Goal: Information Seeking & Learning: Check status

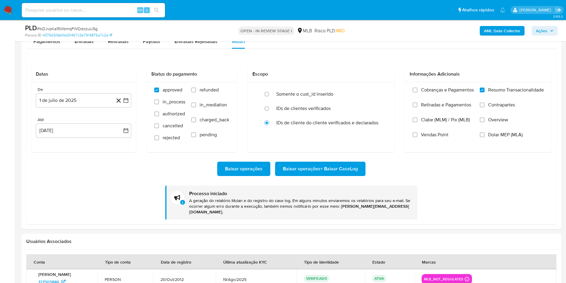
scroll to position [266, 0]
click at [68, 27] on span "# IkDJvpKa15WbmqFWOdxzuUSg" at bounding box center [67, 29] width 61 height 6
copy span "IkDJvpKa15WbmqFWOdxzuUSg"
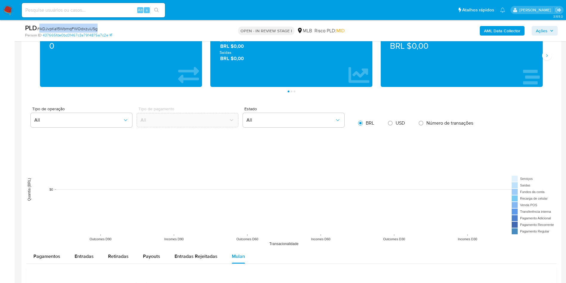
scroll to position [403, 0]
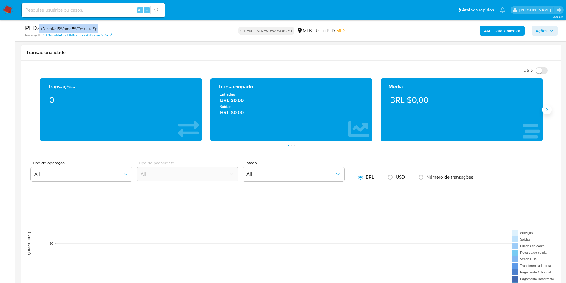
click at [548, 107] on button "Siguiente" at bounding box center [547, 110] width 10 height 10
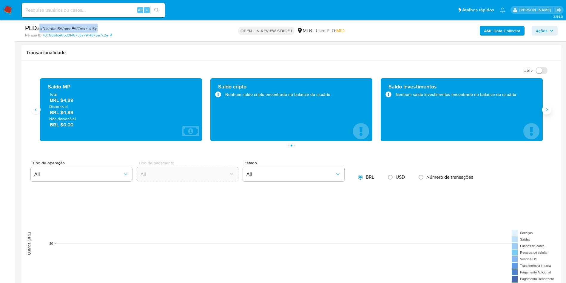
click at [548, 107] on button "Siguiente" at bounding box center [547, 110] width 10 height 10
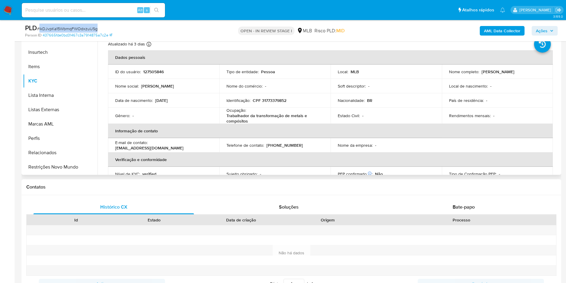
scroll to position [90, 0]
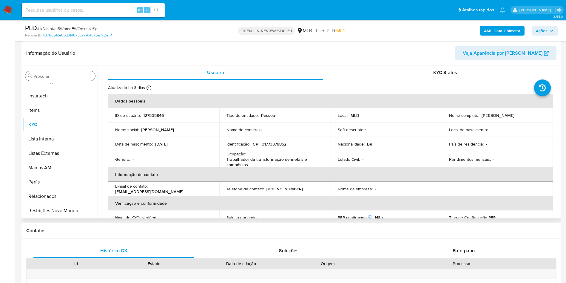
click at [67, 77] on input "Procurar" at bounding box center [63, 75] width 59 height 5
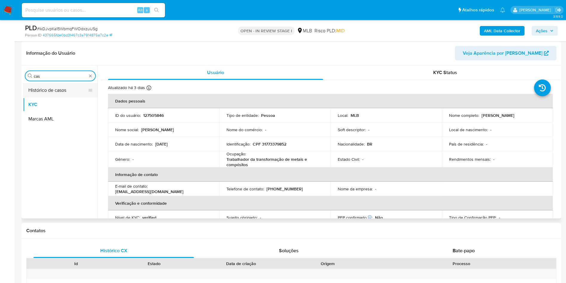
scroll to position [0, 0]
click at [48, 94] on button "Histórico de casos" at bounding box center [58, 90] width 70 height 14
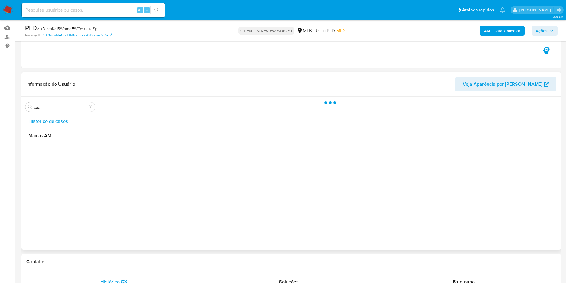
scroll to position [45, 0]
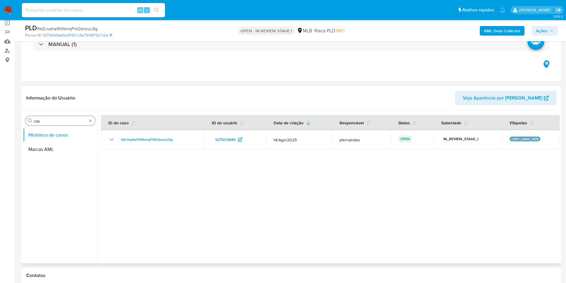
click at [59, 122] on input "cas" at bounding box center [60, 120] width 53 height 5
type input "ger"
click at [39, 142] on button "Histórico de casos" at bounding box center [58, 149] width 70 height 14
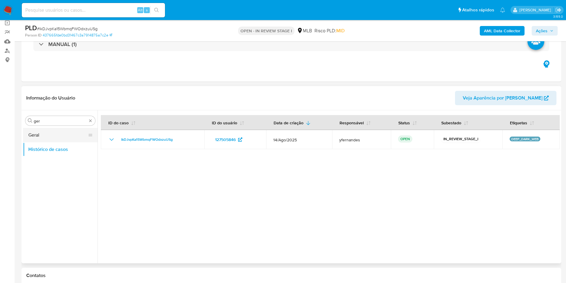
click at [41, 136] on button "Geral" at bounding box center [58, 135] width 70 height 14
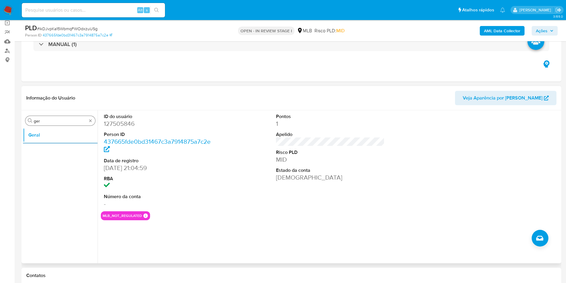
click at [45, 123] on input "ger" at bounding box center [60, 120] width 53 height 5
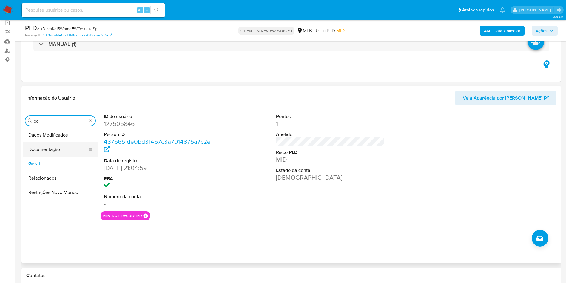
type input "do"
click at [40, 149] on button "Documentação" at bounding box center [58, 149] width 70 height 14
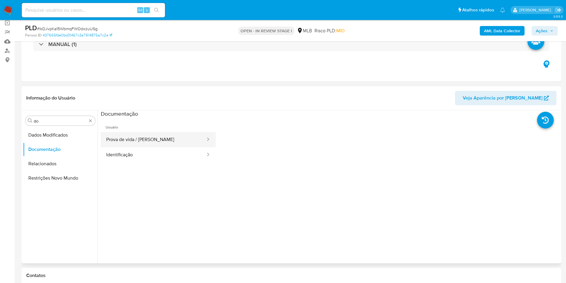
click at [154, 144] on button "Prova de vida / Selfie" at bounding box center [153, 139] width 105 height 15
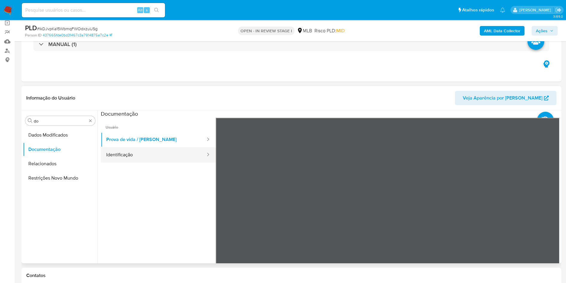
click at [142, 155] on button "Identificação" at bounding box center [153, 154] width 105 height 15
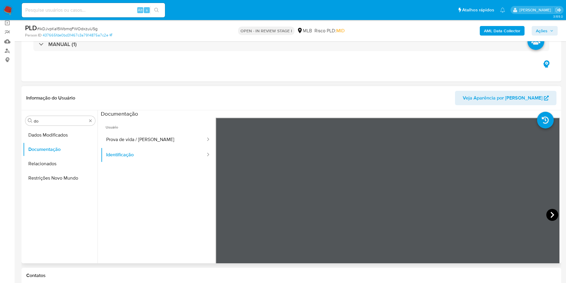
click at [552, 216] on icon at bounding box center [552, 215] width 12 height 12
click at [139, 139] on button "Prova de vida / Selfie" at bounding box center [153, 139] width 105 height 15
click at [341, 197] on div at bounding box center [388, 216] width 344 height 196
click at [38, 121] on input "do" at bounding box center [60, 120] width 53 height 5
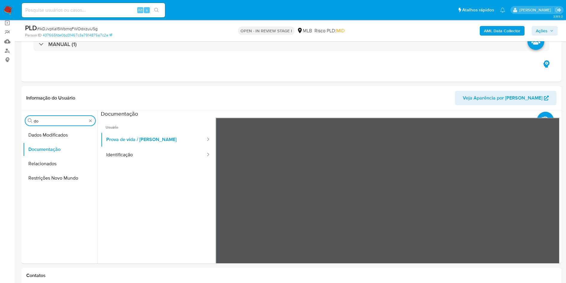
click at [38, 121] on input "do" at bounding box center [60, 120] width 53 height 5
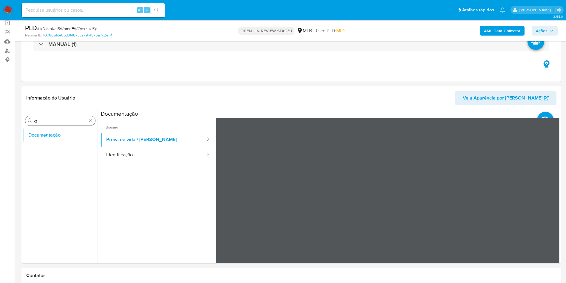
click at [45, 116] on div "Procurar kt" at bounding box center [60, 121] width 70 height 10
click at [47, 118] on input "kt" at bounding box center [60, 120] width 53 height 5
type input "ky"
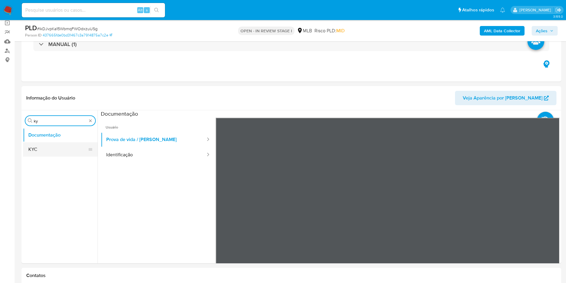
click at [41, 149] on button "KYC" at bounding box center [58, 149] width 70 height 14
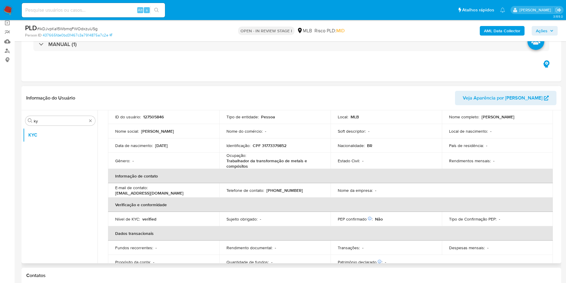
scroll to position [45, 0]
click at [251, 158] on p "Trabalhador da transformação de metais e compósitos" at bounding box center [273, 161] width 95 height 11
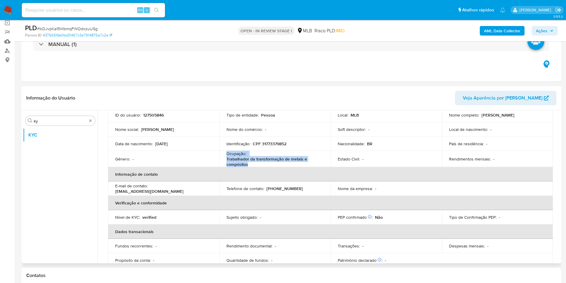
click at [251, 158] on p "Trabalhador da transformação de metais e compósitos" at bounding box center [273, 161] width 95 height 11
copy div "Ocupação : Trabalhador da transformação de metais e compósitos"
drag, startPoint x: 243, startPoint y: 155, endPoint x: 262, endPoint y: 155, distance: 18.8
click at [243, 155] on p "Ocupação :" at bounding box center [236, 153] width 20 height 5
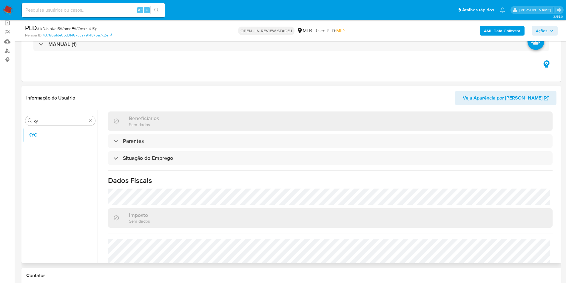
scroll to position [250, 0]
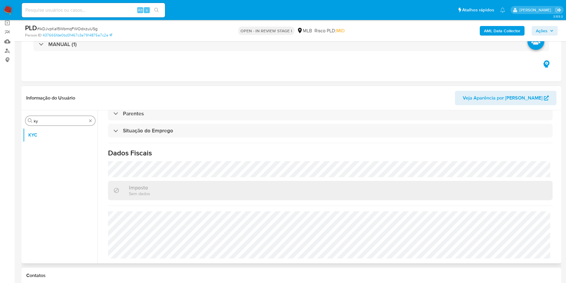
click at [50, 120] on input "ky" at bounding box center [60, 120] width 53 height 5
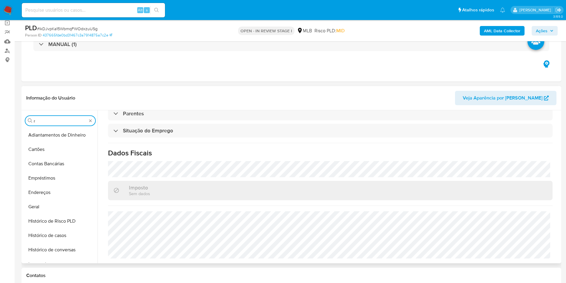
click at [50, 120] on input "r" at bounding box center [60, 120] width 53 height 5
type input "en"
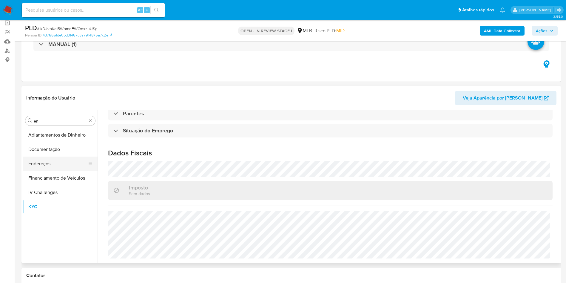
click at [38, 169] on button "Endereços" at bounding box center [58, 163] width 70 height 14
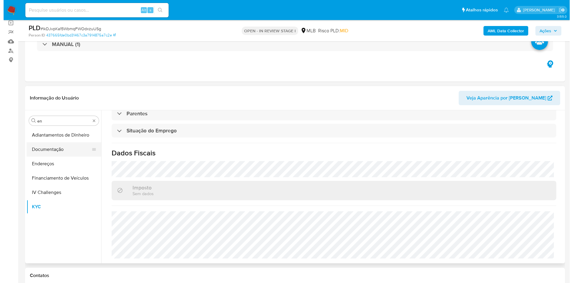
scroll to position [0, 0]
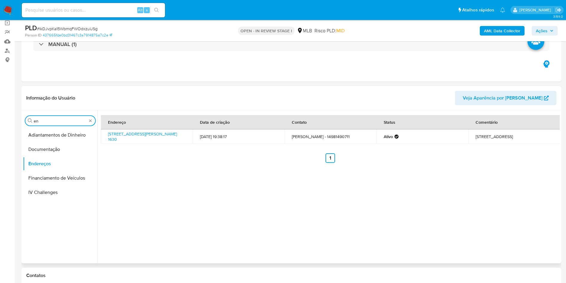
click at [48, 122] on input "en" at bounding box center [60, 120] width 53 height 5
type input "ge"
drag, startPoint x: 42, startPoint y: 138, endPoint x: 51, endPoint y: 134, distance: 9.5
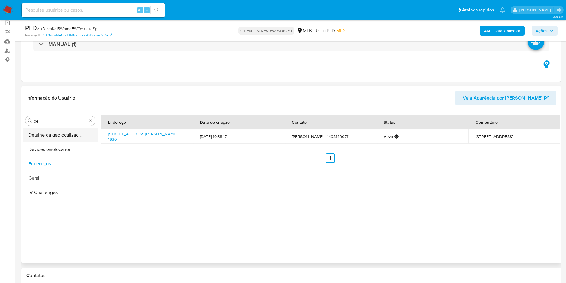
click at [42, 138] on button "Detalhe da geolocalização" at bounding box center [58, 135] width 70 height 14
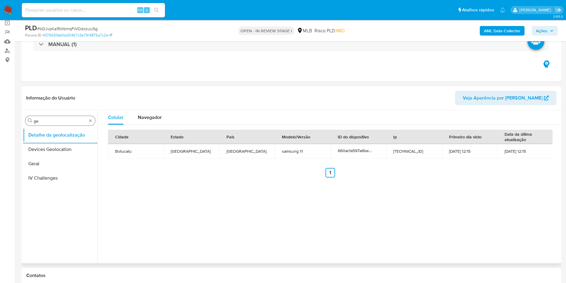
click at [50, 121] on input "ge" at bounding box center [60, 120] width 53 height 5
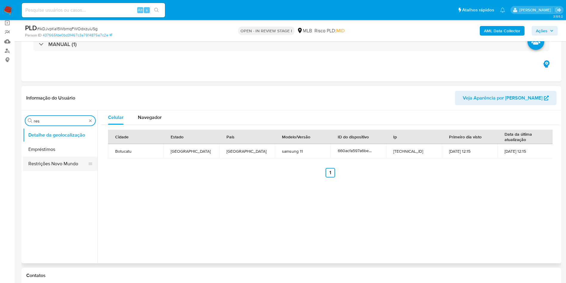
type input "res"
click at [33, 167] on button "Restrições Novo Mundo" at bounding box center [58, 163] width 70 height 14
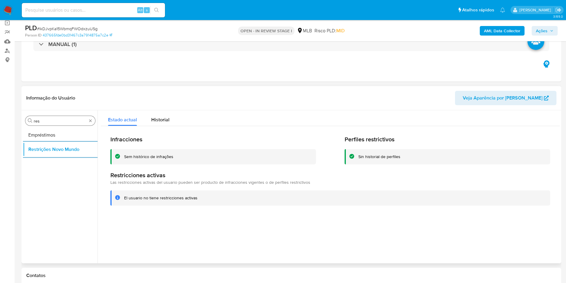
click at [47, 122] on input "res" at bounding box center [60, 120] width 53 height 5
type input "po"
click at [41, 136] on button "Dispositivos Point" at bounding box center [58, 135] width 70 height 14
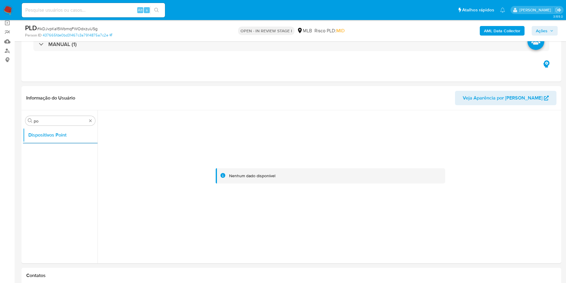
click at [489, 35] on b "AML Data Collector" at bounding box center [502, 31] width 36 height 10
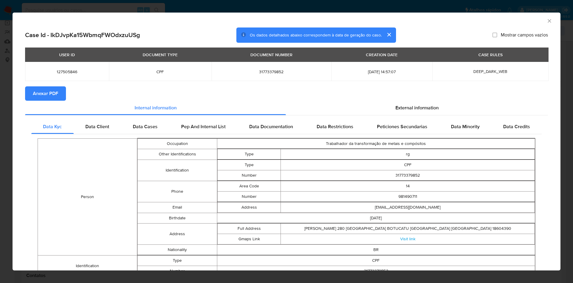
click at [45, 90] on span "Anexar PDF" at bounding box center [45, 93] width 25 height 13
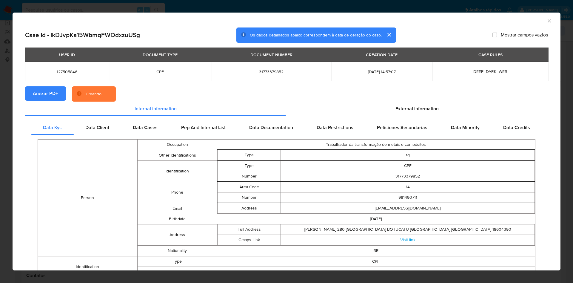
drag, startPoint x: 406, startPoint y: 106, endPoint x: 408, endPoint y: 118, distance: 11.6
click at [405, 106] on span "External information" at bounding box center [416, 108] width 43 height 7
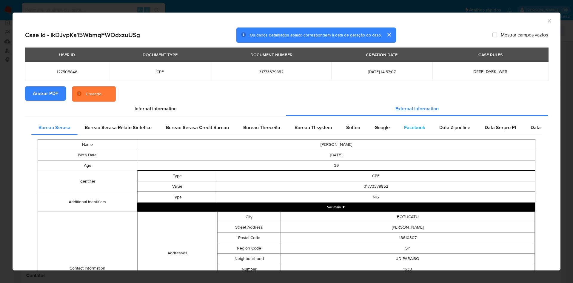
click at [404, 126] on span "Facebook" at bounding box center [414, 127] width 21 height 7
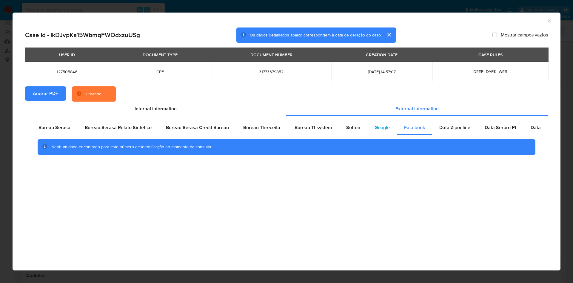
click at [380, 128] on span "Google" at bounding box center [381, 127] width 15 height 7
click at [348, 129] on span "Softon" at bounding box center [353, 127] width 14 height 7
click at [315, 130] on span "Bureau Thsystem" at bounding box center [312, 127] width 37 height 7
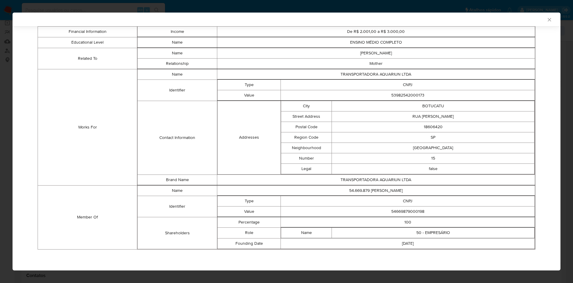
scroll to position [371, 0]
click at [394, 212] on td "54669879000198" at bounding box center [408, 211] width 254 height 10
copy td "54669879000198"
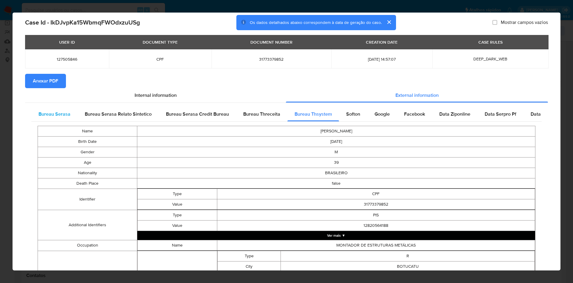
click at [48, 108] on div "Bureau Serasa" at bounding box center [54, 114] width 46 height 14
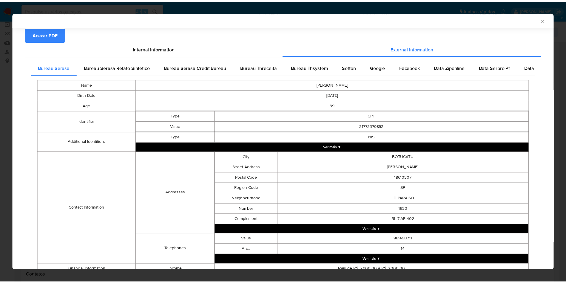
scroll to position [105, 0]
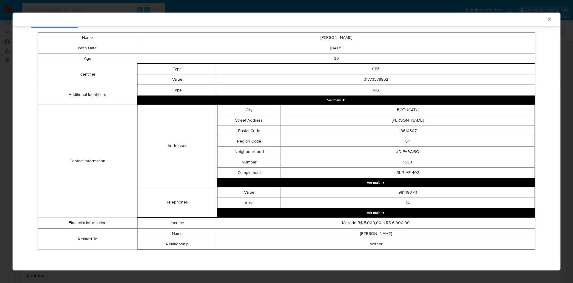
click at [5, 110] on div "AML Data Collector Case Id - IkDJvpKa15WbmqFWOdxzuUSg Os dados detalhados abaix…" at bounding box center [286, 141] width 573 height 283
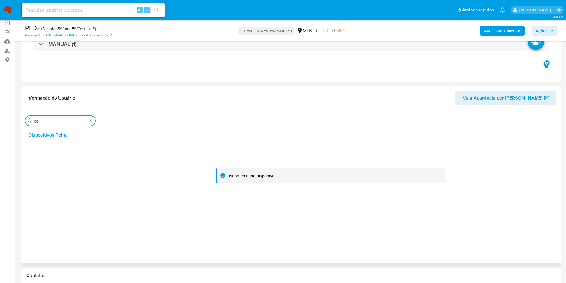
click at [48, 121] on input "po" at bounding box center [60, 120] width 53 height 5
type input "cas"
drag, startPoint x: 51, startPoint y: 146, endPoint x: 76, endPoint y: 128, distance: 30.7
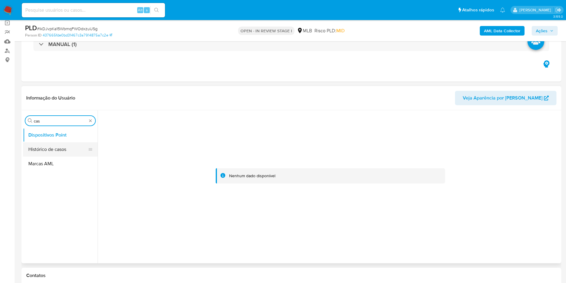
click at [49, 147] on button "Histórico de casos" at bounding box center [58, 149] width 70 height 14
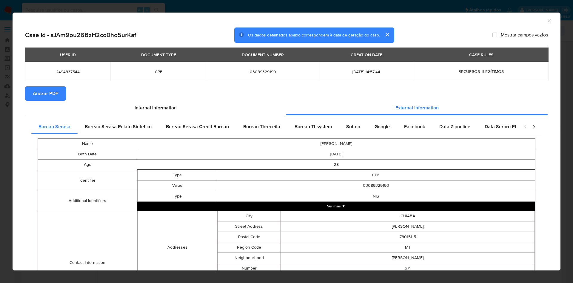
select select "10"
click at [4, 94] on div "AML Data Collector Case Id - sJAm9ou26BzH2co0ho5urKaf Os dados detalhados abaix…" at bounding box center [286, 141] width 573 height 283
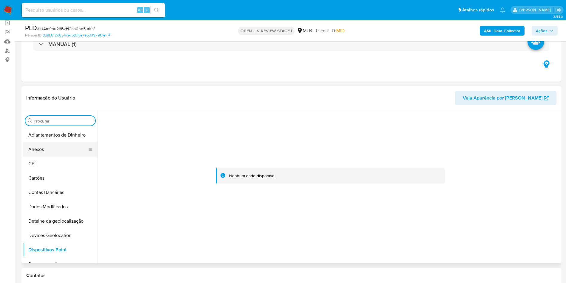
click at [45, 143] on button "Anexos" at bounding box center [58, 149] width 70 height 14
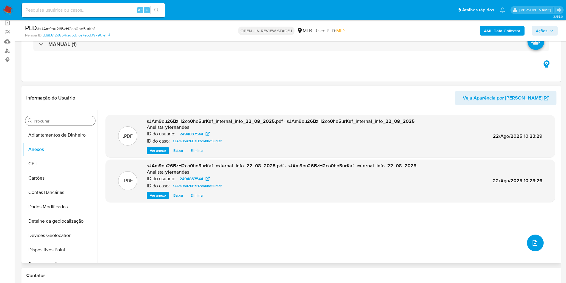
click at [533, 243] on icon "upload-file" at bounding box center [535, 243] width 5 height 6
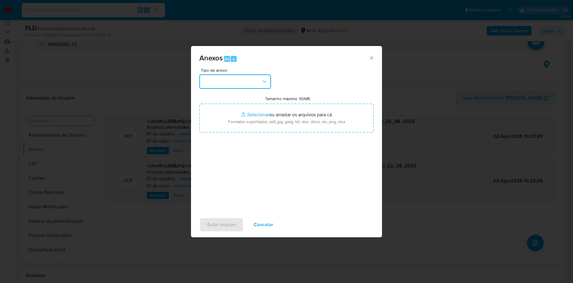
click at [238, 75] on button "button" at bounding box center [235, 81] width 72 height 14
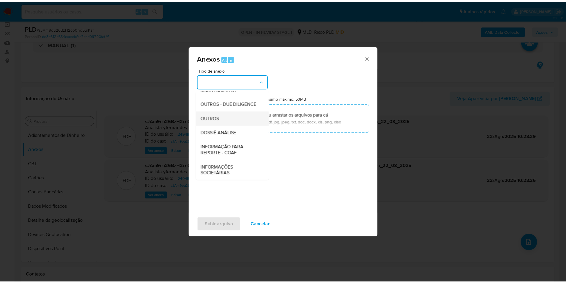
scroll to position [92, 0]
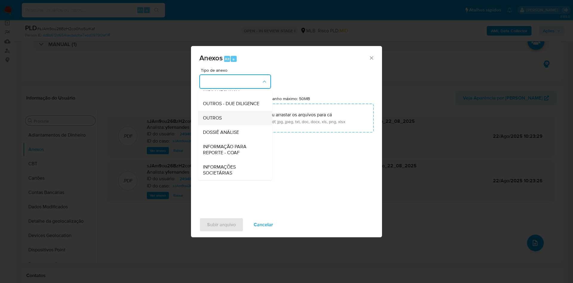
click at [225, 115] on div "OUTROS" at bounding box center [233, 118] width 61 height 14
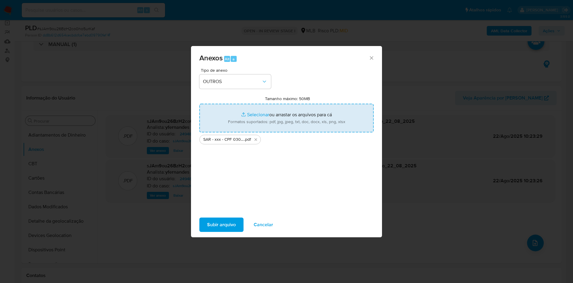
type input "C:\fakepath\Mulan 2494837544_2025_08_21_13_47_59.xlsx"
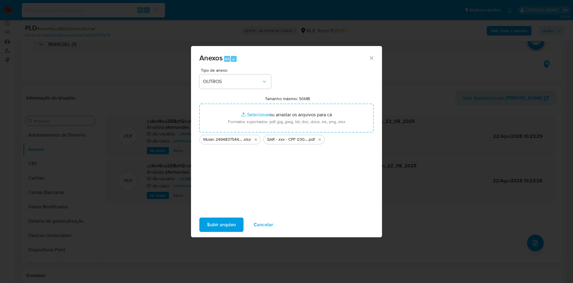
click at [222, 220] on span "Subir arquivo" at bounding box center [221, 224] width 29 height 13
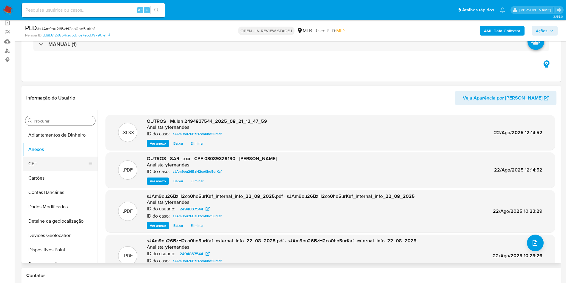
click at [60, 162] on button "CBT" at bounding box center [58, 163] width 70 height 14
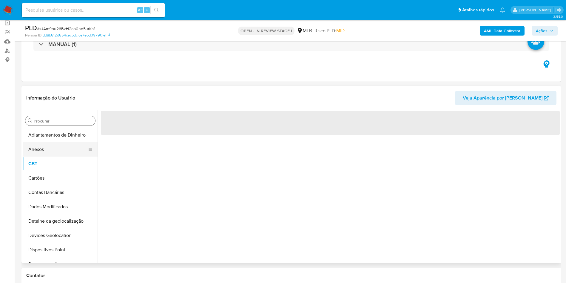
click at [44, 152] on button "Anexos" at bounding box center [58, 149] width 70 height 14
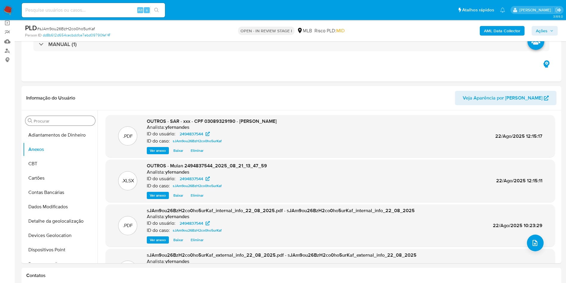
click at [548, 29] on span "Ações" at bounding box center [545, 31] width 18 height 8
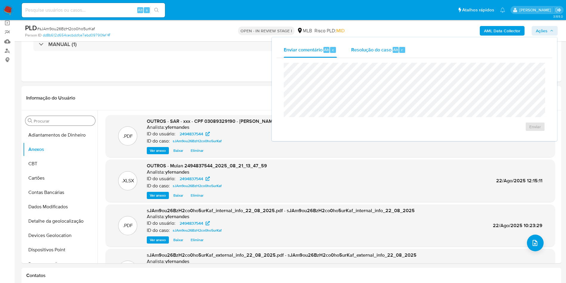
click at [383, 48] on span "Resolução do caso" at bounding box center [371, 49] width 40 height 7
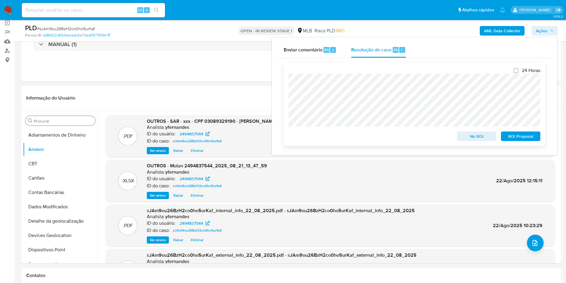
click at [520, 137] on span "ROI Proposal" at bounding box center [520, 136] width 31 height 8
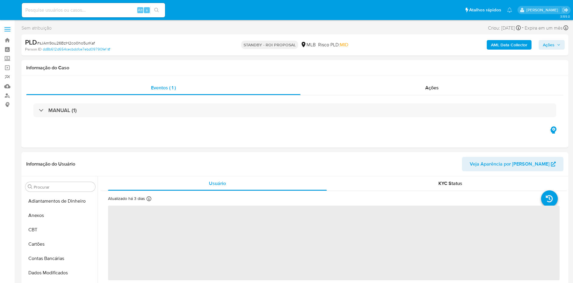
select select "10"
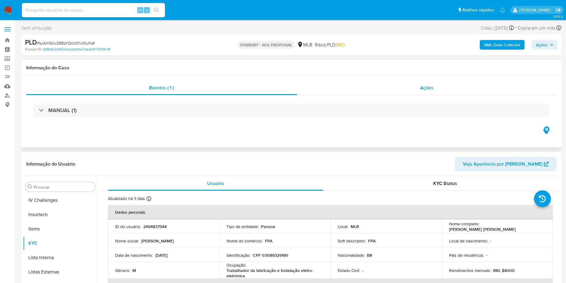
click at [389, 92] on div "Ações" at bounding box center [427, 88] width 260 height 14
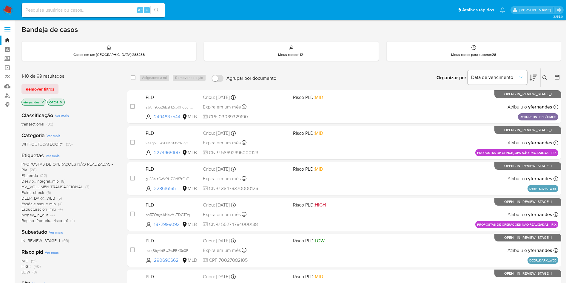
click at [7, 13] on img at bounding box center [8, 10] width 10 height 10
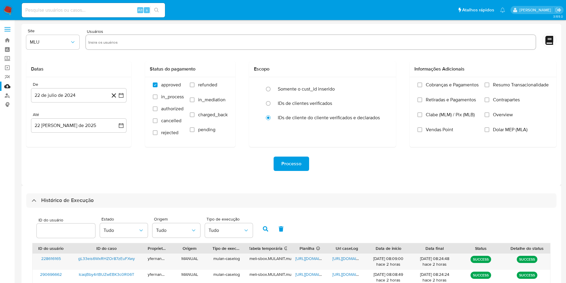
select select "20"
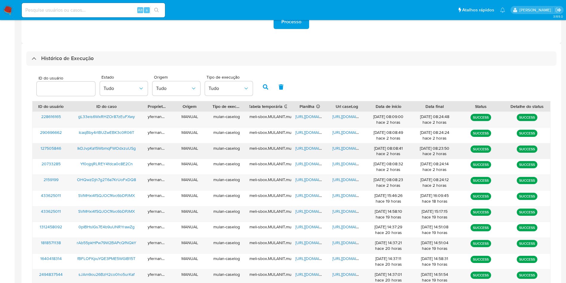
click at [313, 147] on span "https://docs.google.com/spreadsheets/d/12uZg_D9cd3wHJsnLr2eQD8Ze7sHoHiAwL1285Kj…" at bounding box center [315, 148] width 41 height 6
click at [340, 147] on span "https://docs.google.com/document/d/1PHQVeIU6k2bkuG3LVkvs0aeXYrXFOwUyosXO7jR2o8E…" at bounding box center [352, 148] width 41 height 6
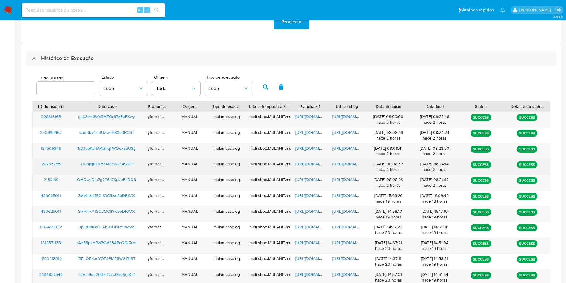
click at [302, 161] on span "https://docs.google.com/spreadsheets/d/1RDMPR2GNGuwNB3oWUoKxq3EM6djcL4dOS4dkcLK…" at bounding box center [315, 164] width 41 height 6
click at [333, 163] on span "https://docs.google.com/document/d/1xETrU4prVDNClf-ukAdhPkGmXhV2LzOq6z3nnoGb5eU…" at bounding box center [352, 164] width 41 height 6
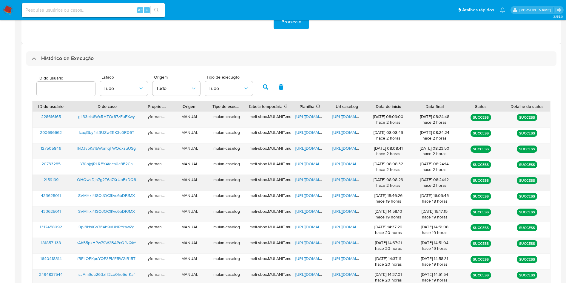
click at [301, 179] on span "https://docs.google.com/spreadsheets/d/1AxFQhw0aLXLgVdtgVYMfPylzVzbJnRku55EOMw-…" at bounding box center [315, 179] width 41 height 6
click at [352, 177] on span "https://docs.google.com/document/d/10ye5UfDORbCVxkWX5r2kwuTfGpq8gAS00lVbZ0G7xhU…" at bounding box center [352, 179] width 41 height 6
click at [432, 45] on div "Histórico de Execução ID do usuário Estado Tudo Origem Tudo Tipo de execução Tu…" at bounding box center [291, 250] width 540 height 414
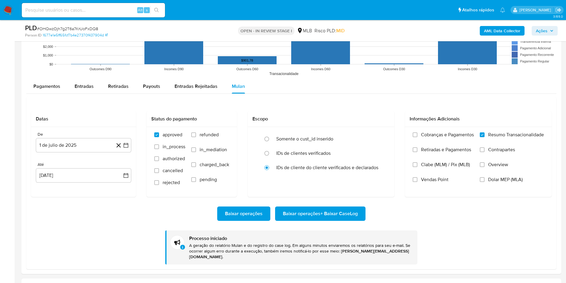
scroll to position [266, 0]
click at [61, 29] on span "# OHQwzDjh7g2T6a7KrUoFxDQ8" at bounding box center [67, 29] width 61 height 6
copy span "OHQwzDjh7g2T6a7KrUoFxDQ8"
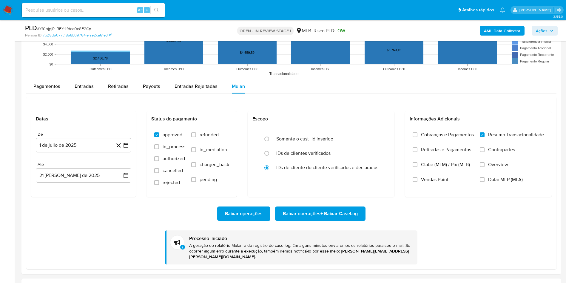
scroll to position [266, 0]
click at [83, 33] on link "7b25d5077c1858b09764fefae2ca61e3" at bounding box center [77, 35] width 69 height 5
click at [80, 28] on span "# Yf0ojpjRLREY4fdca0c8E2Cn" at bounding box center [64, 29] width 54 height 6
copy span "Yf0ojpjRLREY4fdca0c8E2Cn"
